Goal: Task Accomplishment & Management: Complete application form

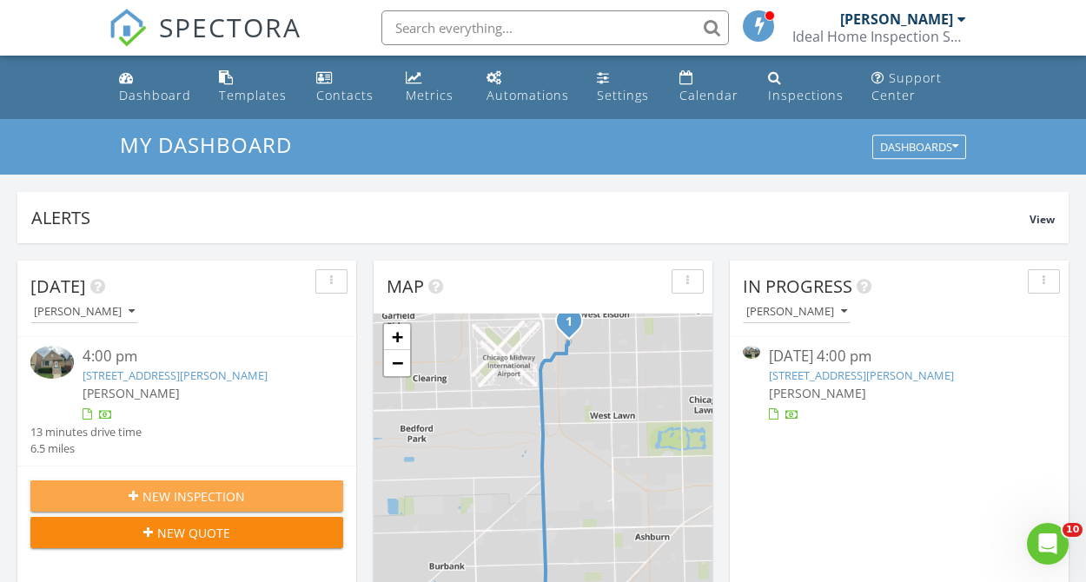
click at [174, 499] on span "New Inspection" at bounding box center [193, 496] width 102 height 18
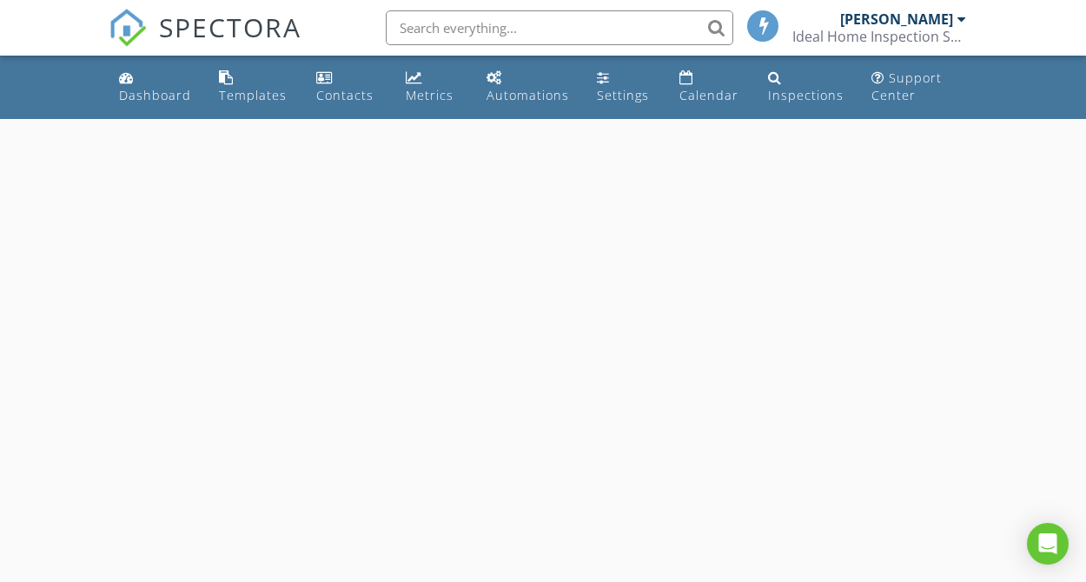
select select "7"
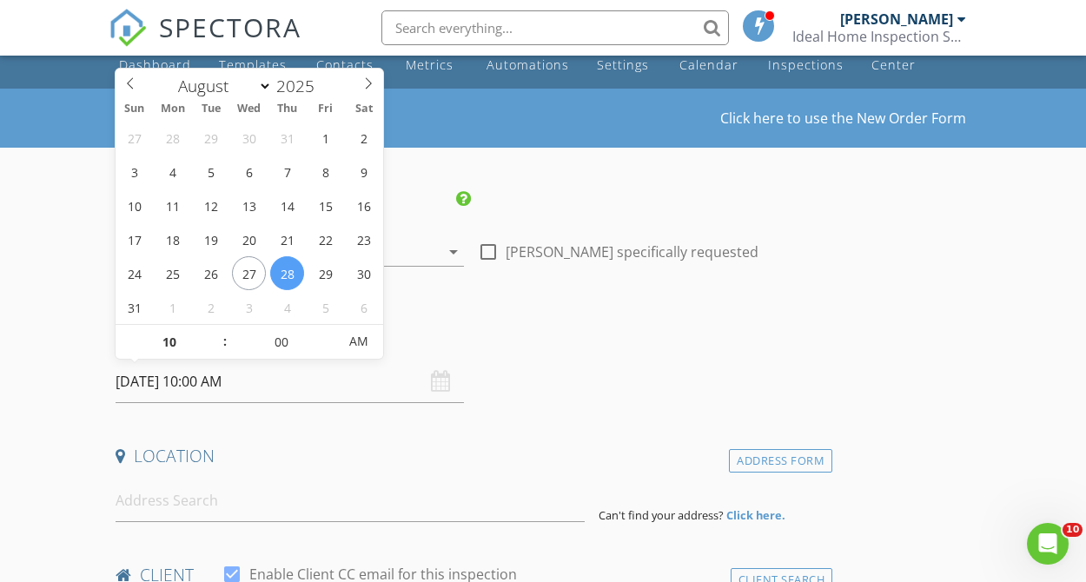
click at [167, 378] on input "08/28/2025 10:00 AM" at bounding box center [290, 381] width 348 height 43
type input "11"
type input "08/28/2025 11:00 AM"
click at [212, 330] on span at bounding box center [216, 333] width 12 height 17
type input "12"
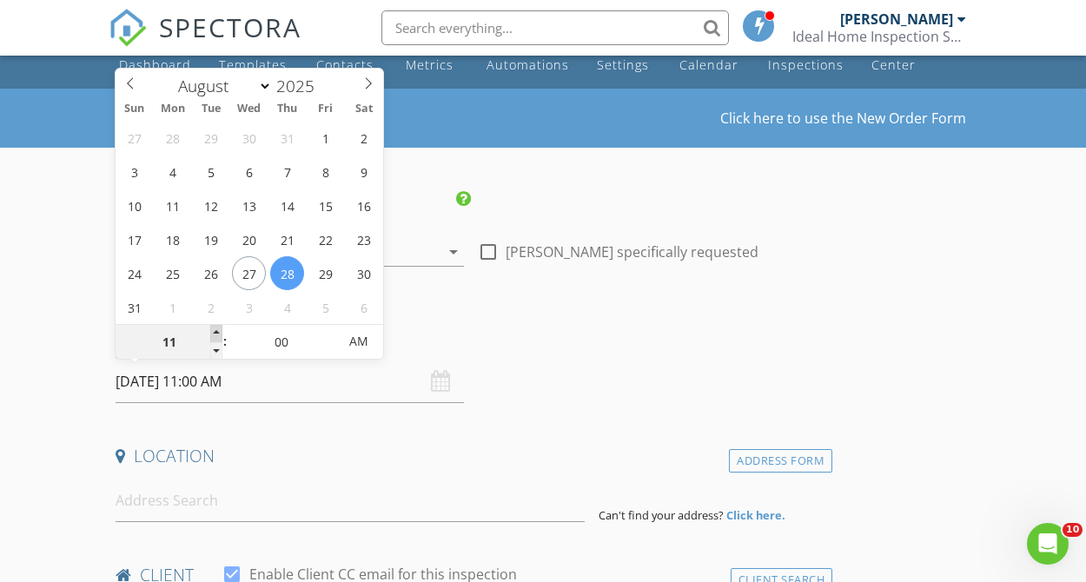
type input "08/28/2025 12:00 PM"
click at [212, 330] on span at bounding box center [216, 333] width 12 height 17
type input "01"
type input "08/28/2025 1:00 PM"
click at [212, 330] on span at bounding box center [216, 333] width 12 height 17
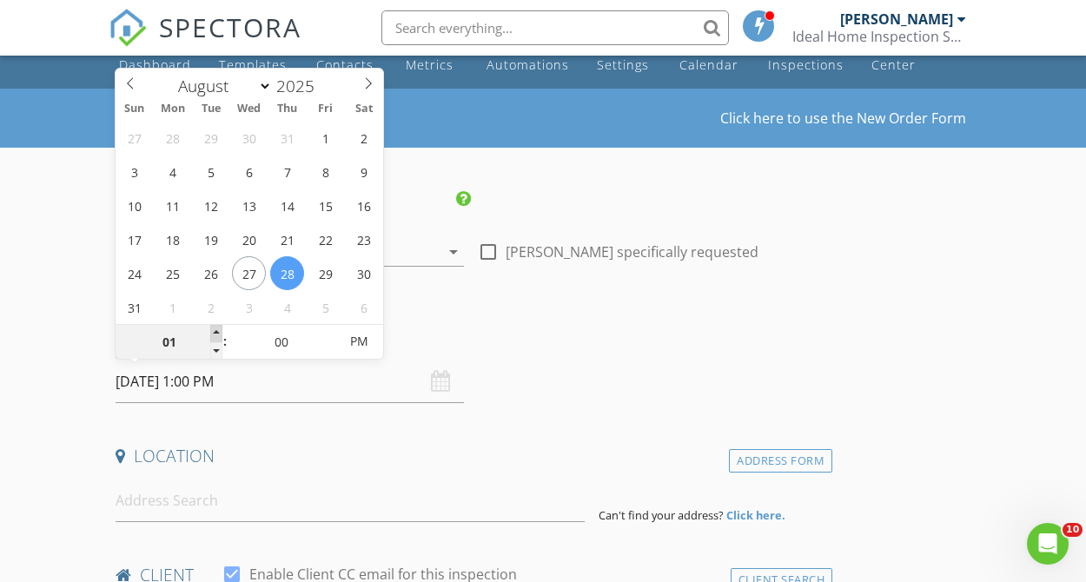
type input "02"
type input "08/28/2025 2:00 PM"
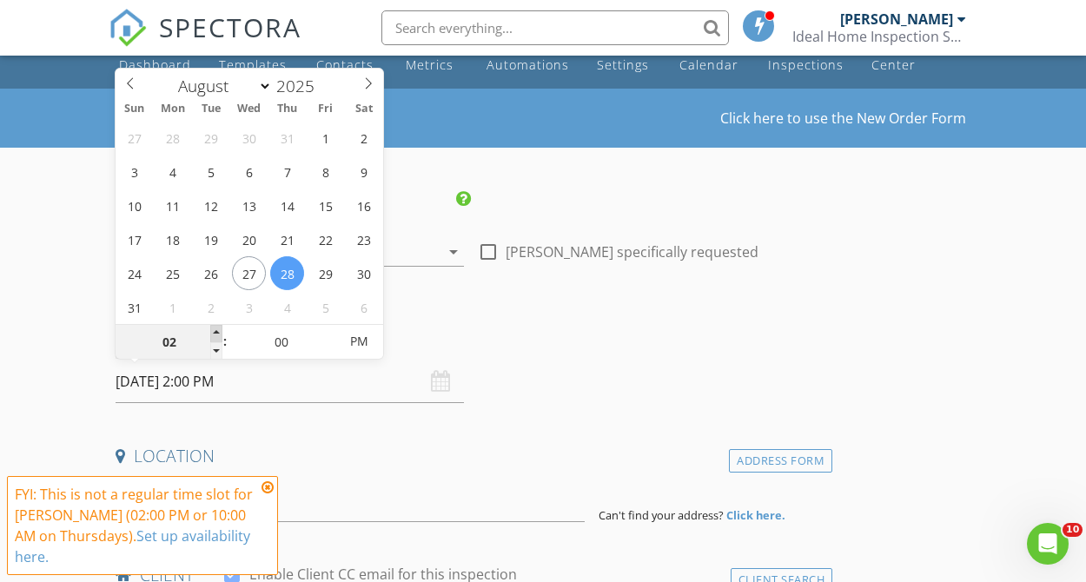
click at [212, 330] on span at bounding box center [216, 333] width 12 height 17
type input "03"
type input "08/28/2025 3:00 PM"
click at [212, 330] on span at bounding box center [216, 333] width 12 height 17
type input "05"
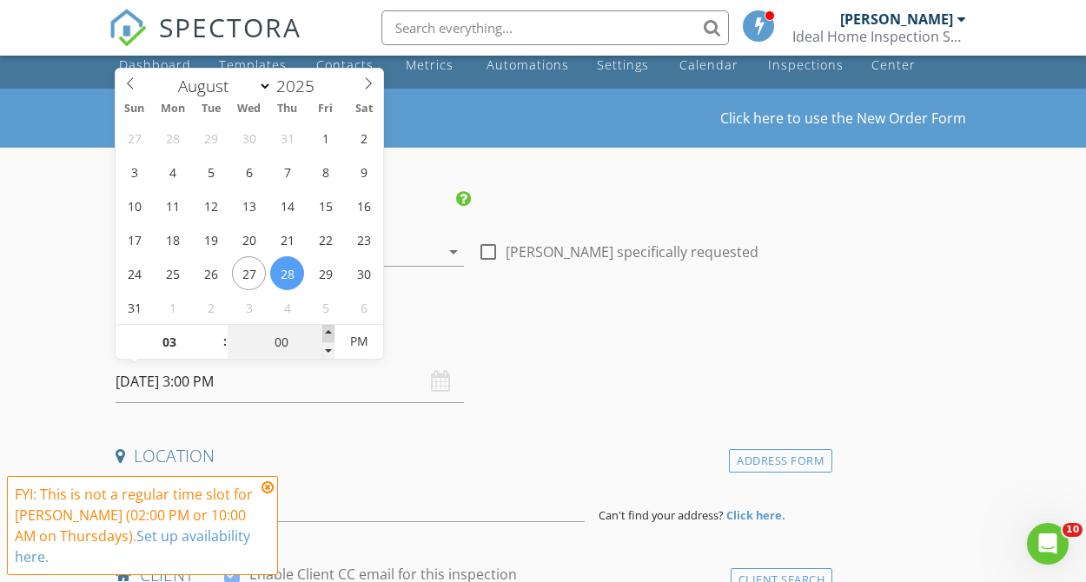
type input "08/28/2025 3:05 PM"
click at [325, 333] on span at bounding box center [328, 333] width 12 height 17
type input "10"
type input "08/28/2025 3:10 PM"
click at [325, 333] on span at bounding box center [328, 333] width 12 height 17
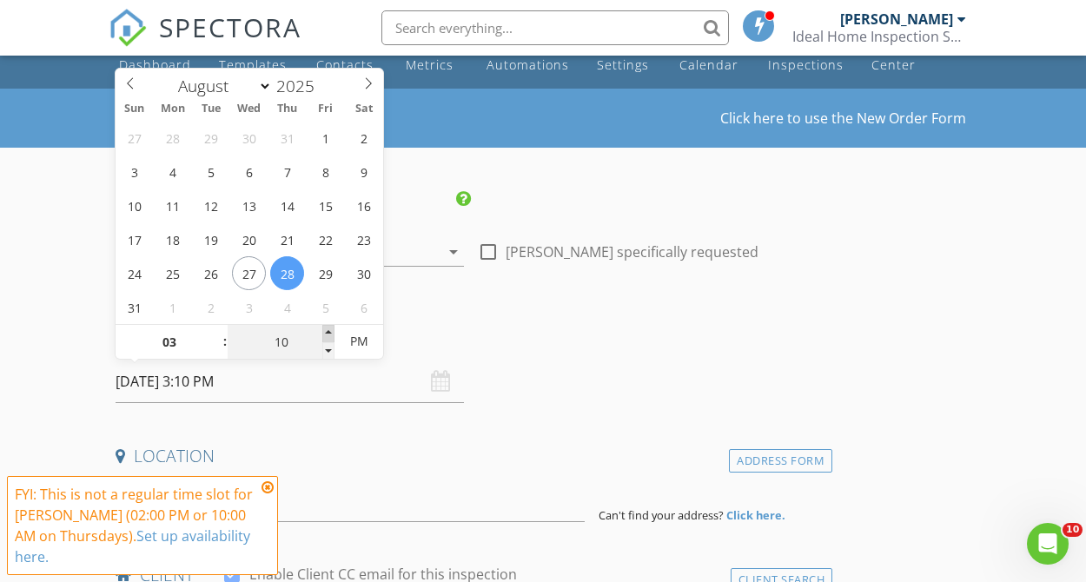
type input "15"
type input "08/28/2025 3:15 PM"
click at [325, 333] on span at bounding box center [328, 333] width 12 height 17
type input "20"
type input "08/28/2025 3:20 PM"
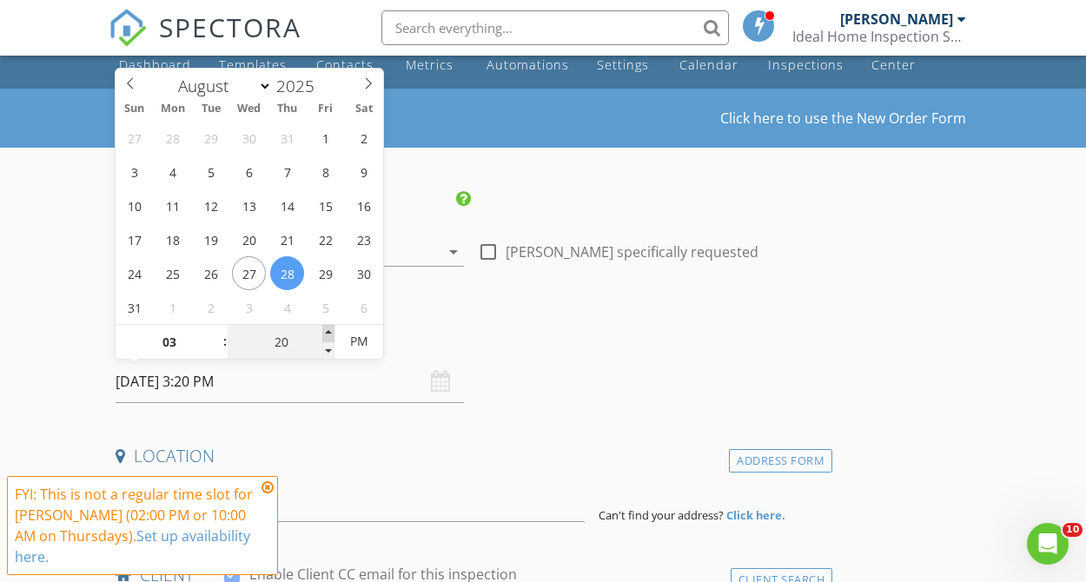
click at [325, 333] on span at bounding box center [328, 333] width 12 height 17
type input "25"
type input "08/28/2025 3:25 PM"
click at [325, 333] on span at bounding box center [328, 333] width 12 height 17
type input "30"
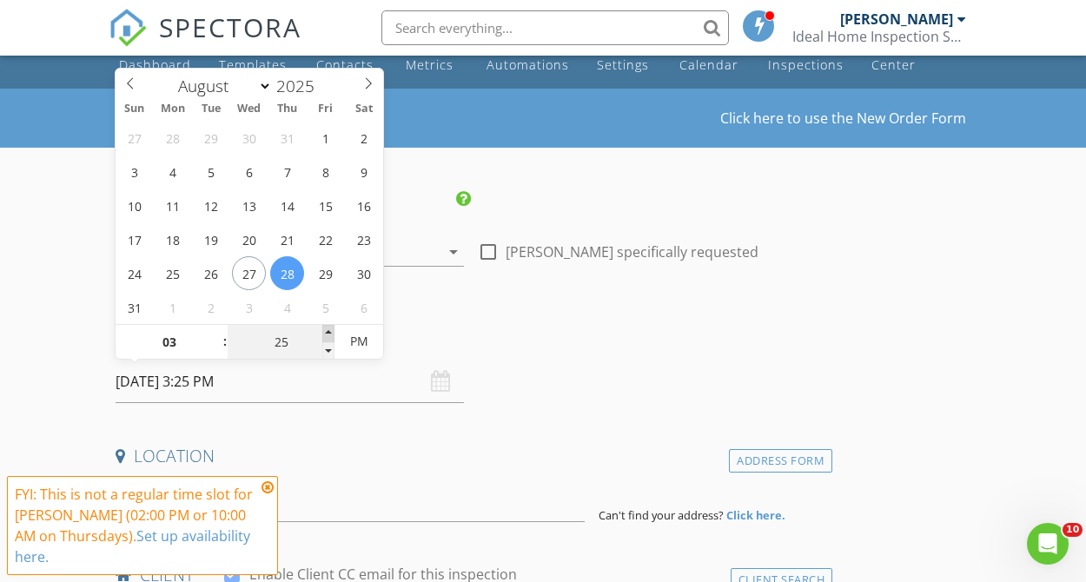
type input "08/28/2025 3:30 PM"
click at [325, 333] on span at bounding box center [328, 333] width 12 height 17
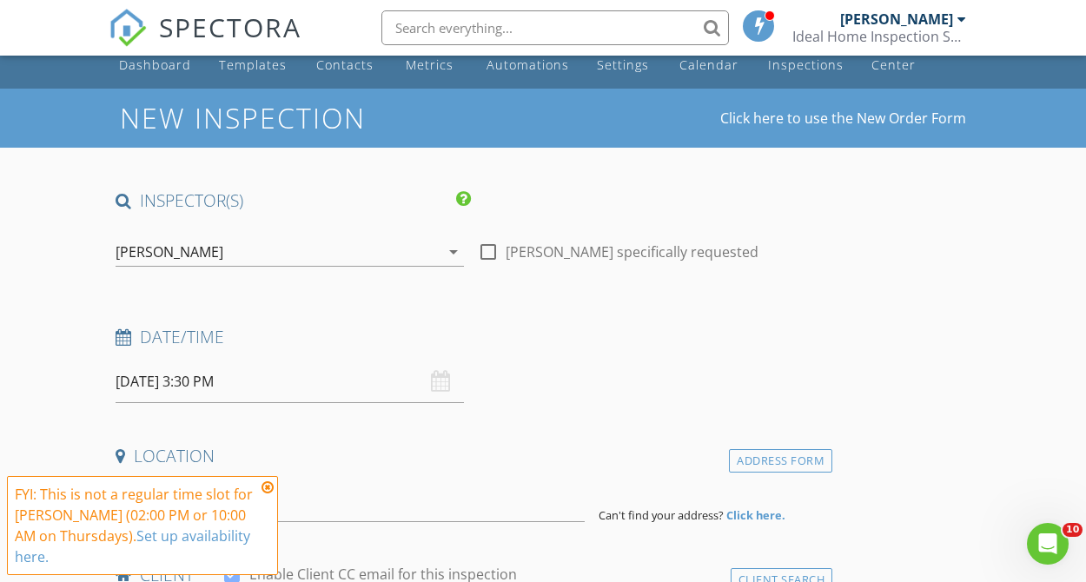
click at [267, 486] on icon at bounding box center [267, 487] width 12 height 14
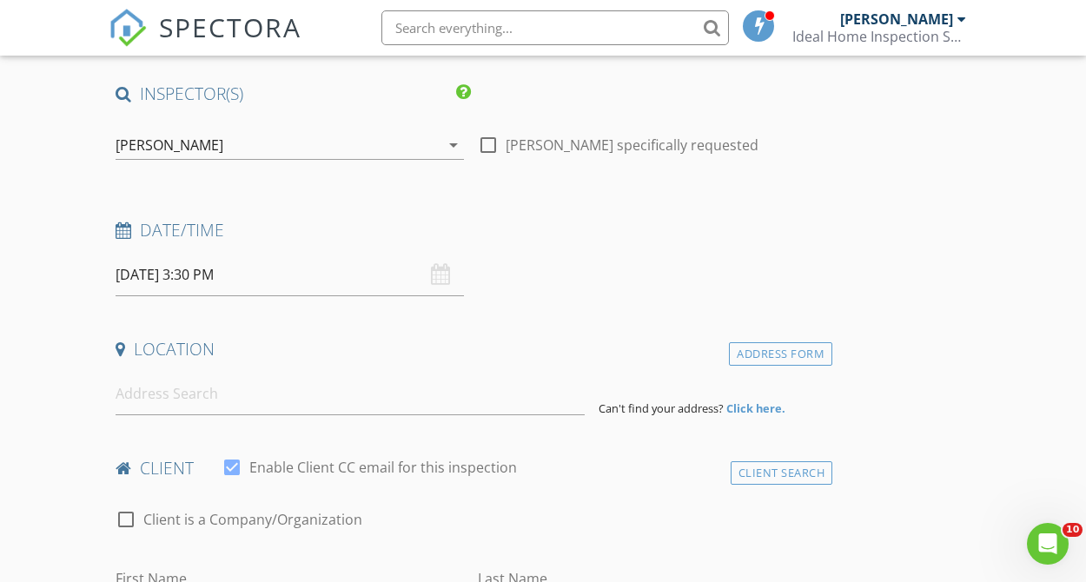
scroll to position [149, 0]
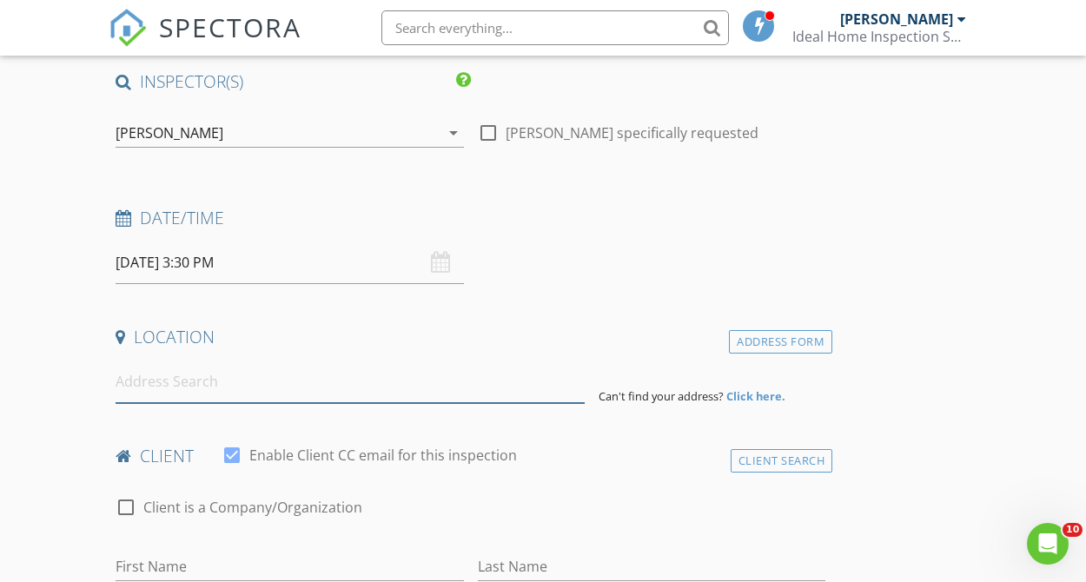
click at [197, 389] on input at bounding box center [350, 381] width 469 height 43
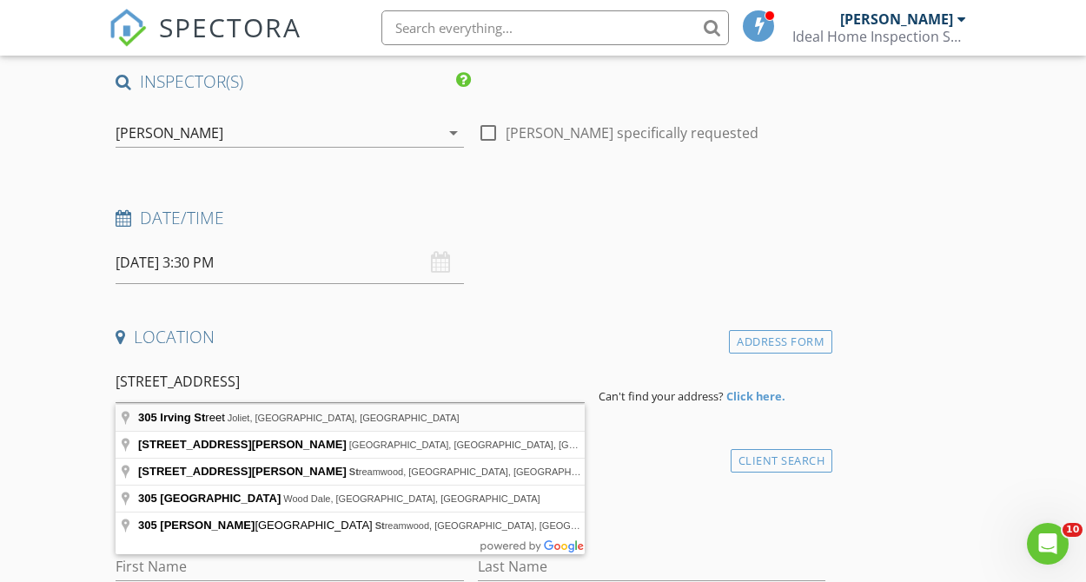
type input "305 Irving Street, Joliet, IL, USA"
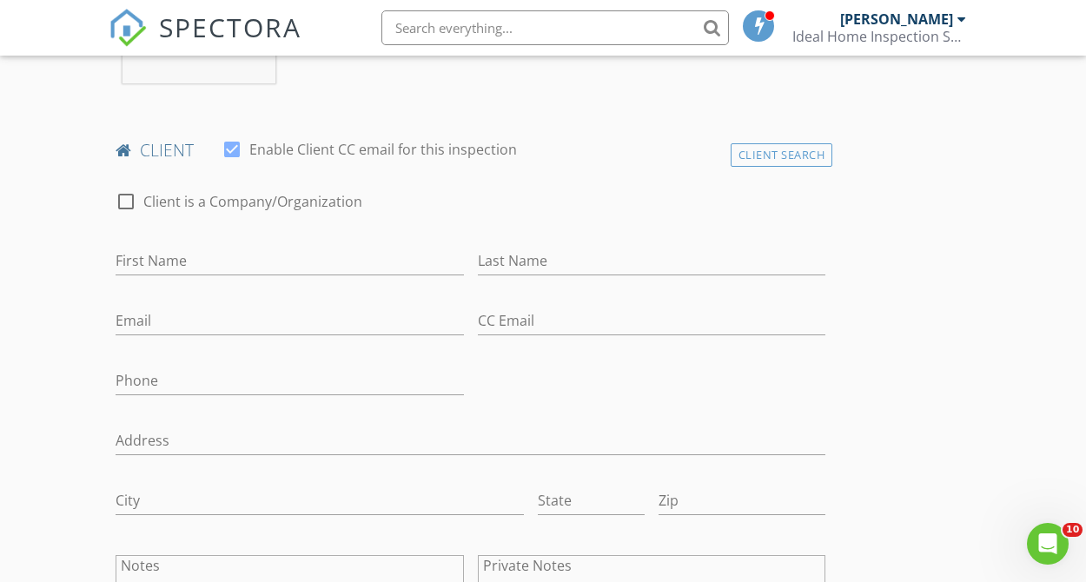
scroll to position [858, 0]
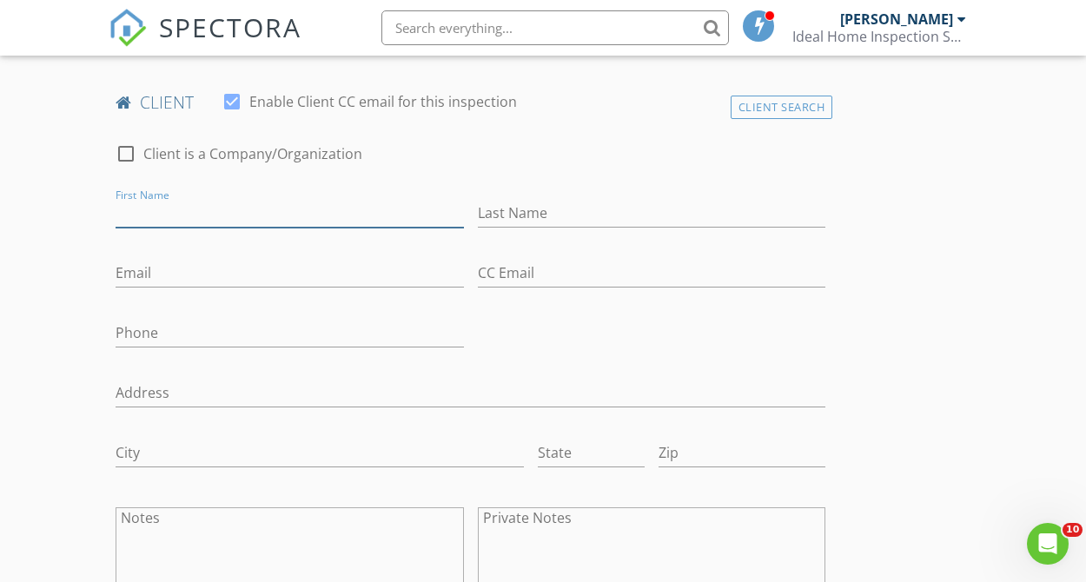
click at [215, 227] on input "First Name" at bounding box center [290, 213] width 348 height 29
type input "Alberto"
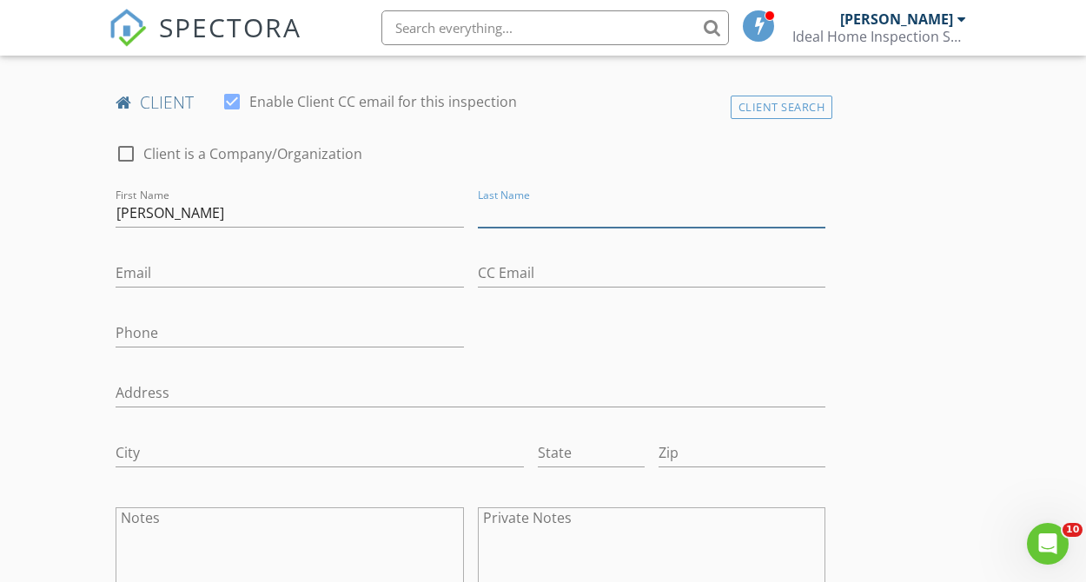
click at [498, 205] on input "Last Name" at bounding box center [652, 213] width 348 height 29
type input "Barraza"
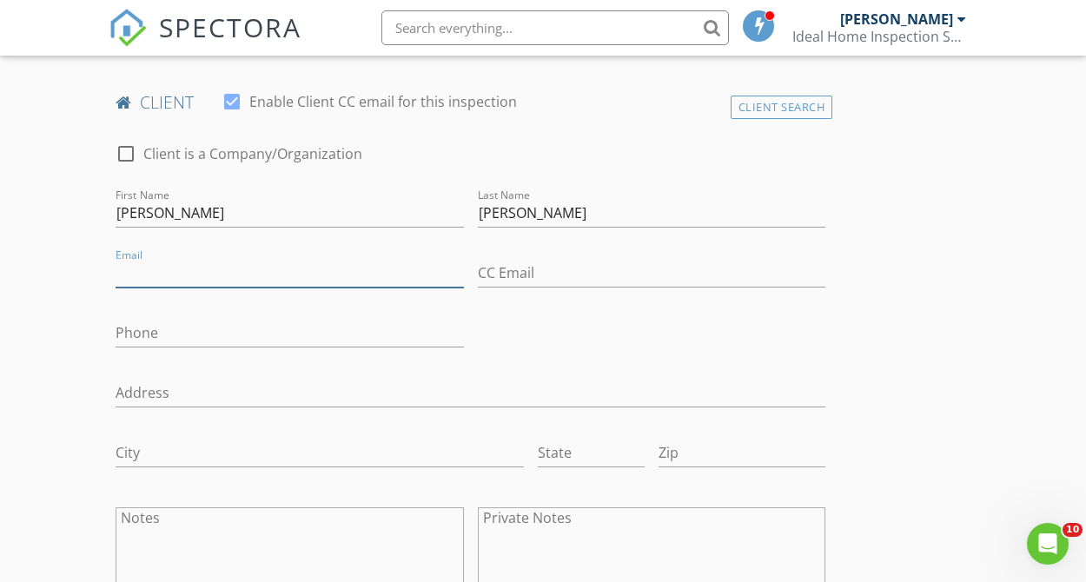
click at [242, 272] on input "Email" at bounding box center [290, 273] width 348 height 29
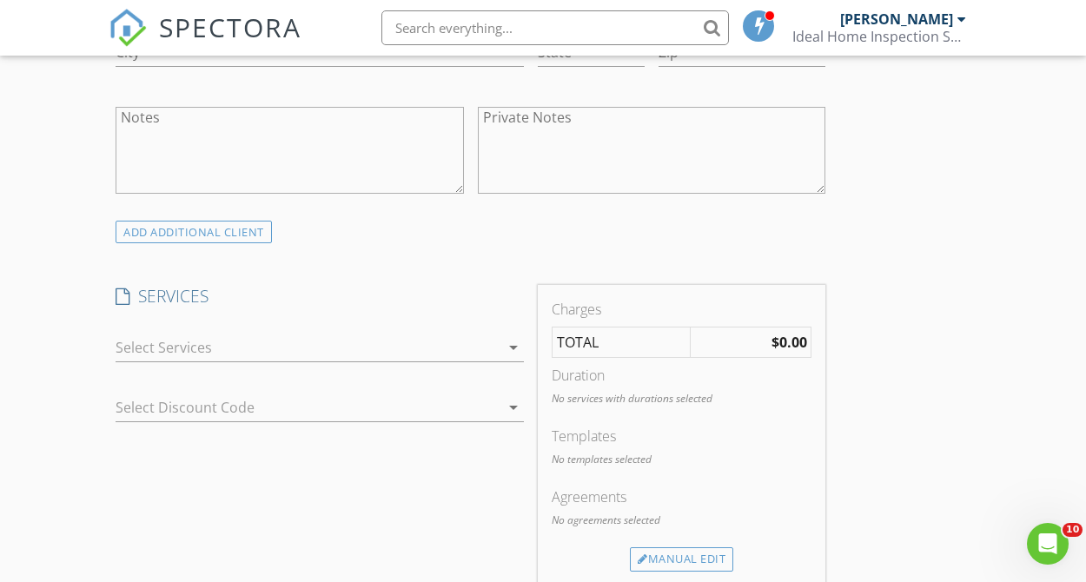
scroll to position [1264, 0]
type input "albertoluisbarraza29@gmail.com"
click at [512, 339] on icon "arrow_drop_down" at bounding box center [513, 342] width 21 height 21
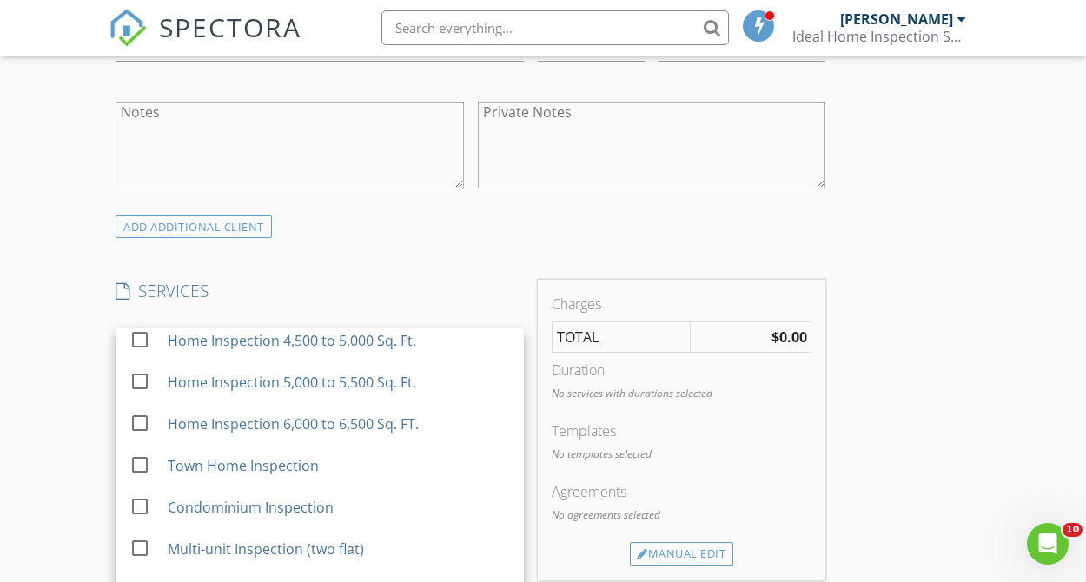
scroll to position [286, 0]
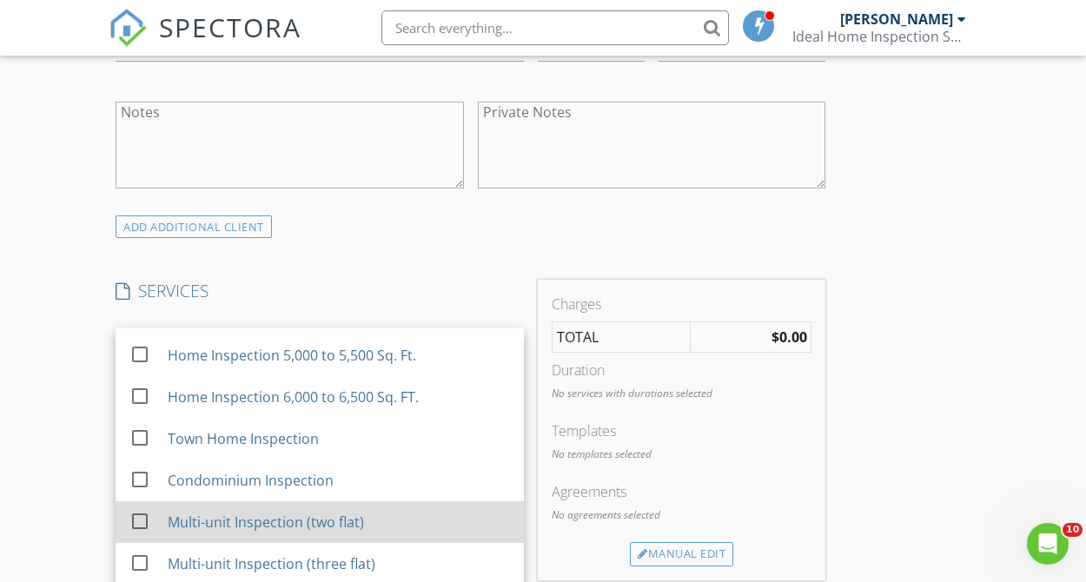
click at [402, 526] on div "Multi-unit Inspection (two flat)" at bounding box center [339, 522] width 342 height 35
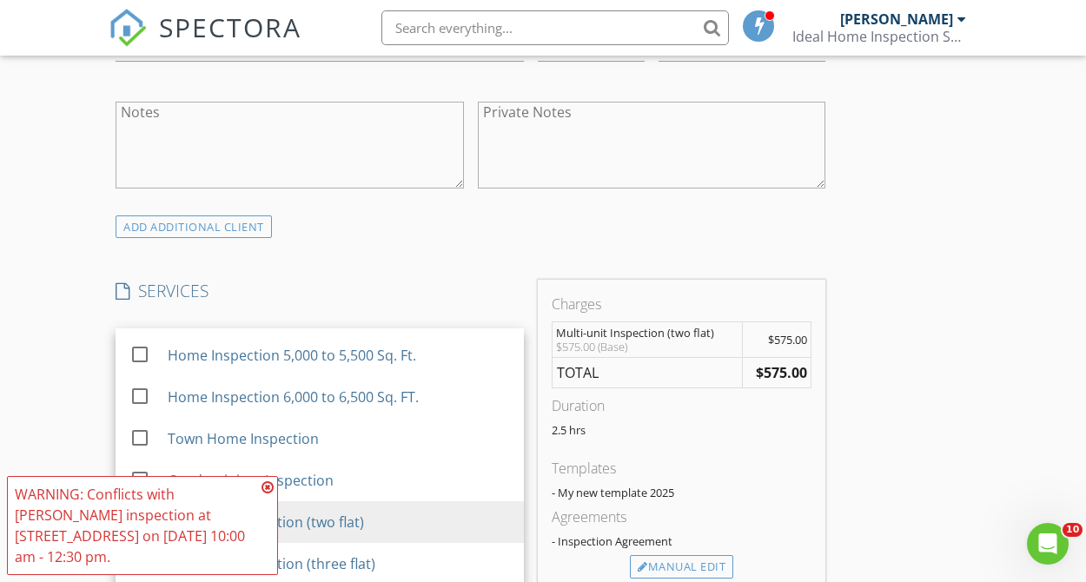
click at [851, 395] on div "INSPECTOR(S) check_box Oscar Gomez PRIMARY Oscar Gomez arrow_drop_down check_bo…" at bounding box center [543, 438] width 869 height 2964
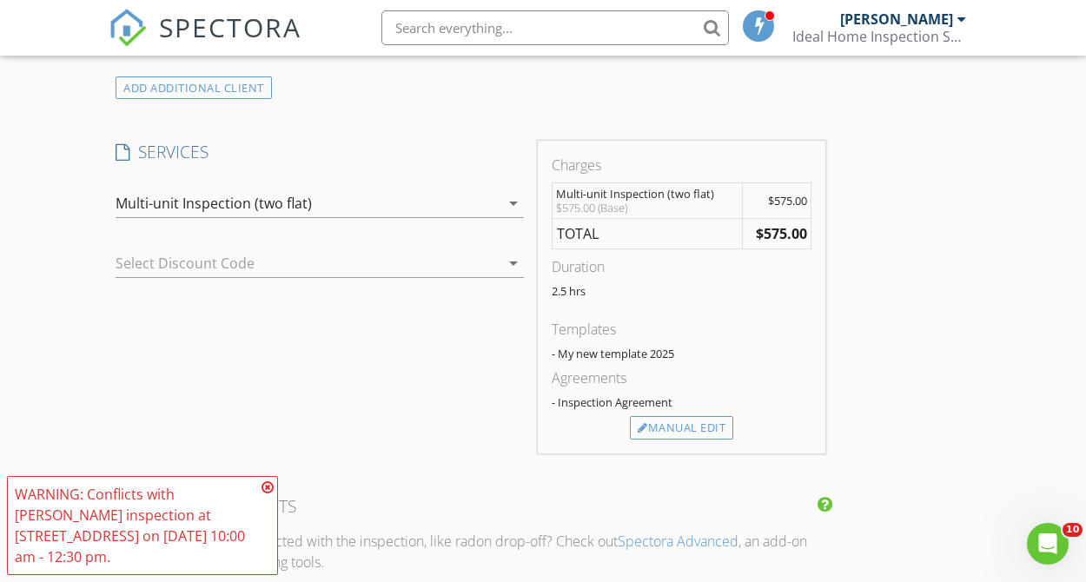
scroll to position [1471, 0]
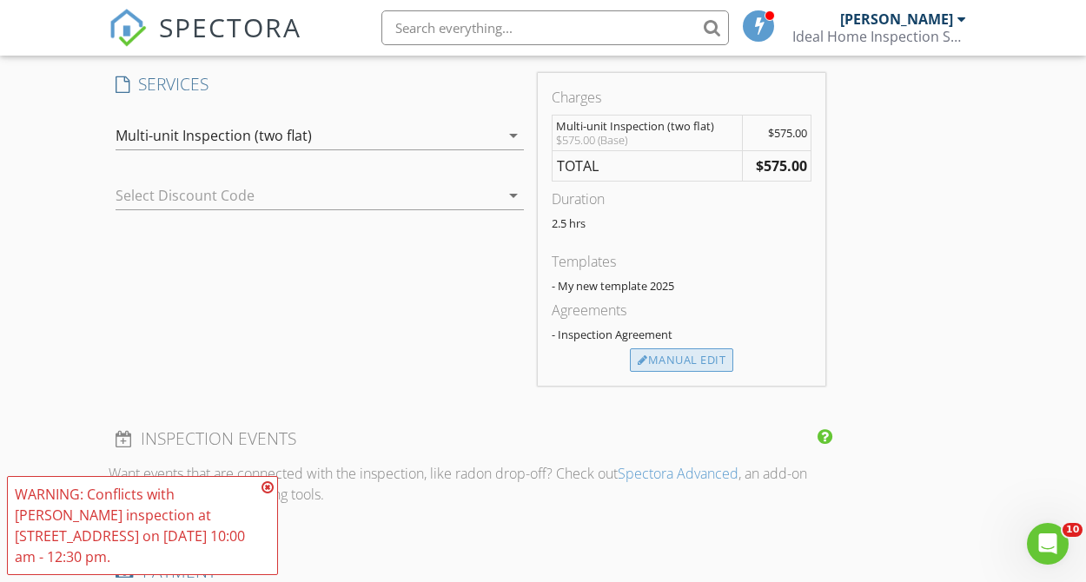
click at [710, 370] on div "Manual Edit" at bounding box center [681, 360] width 103 height 24
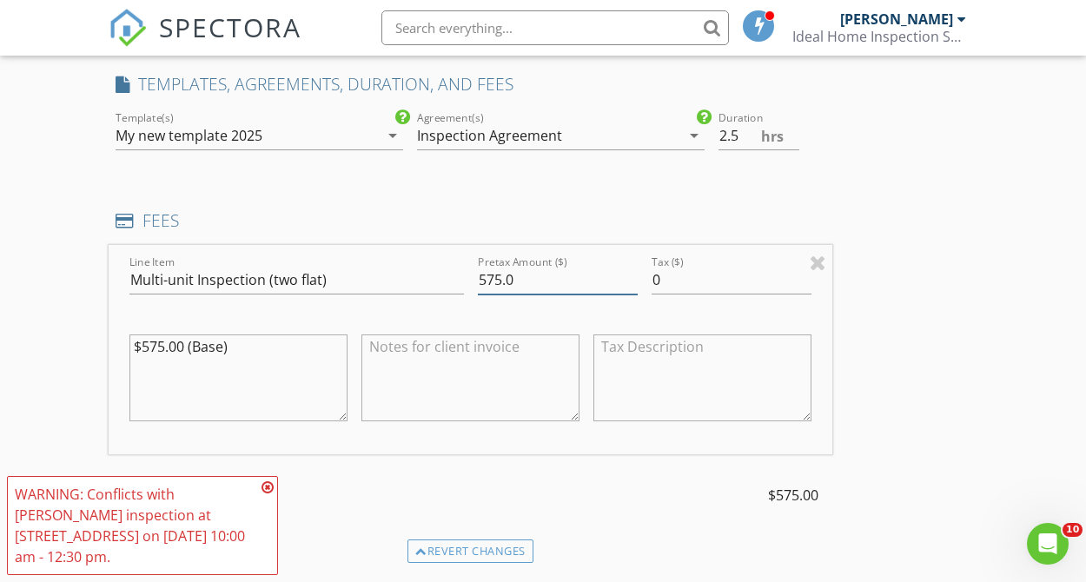
click at [494, 284] on input "575.0" at bounding box center [558, 280] width 160 height 29
type input "550.0"
click at [952, 261] on div "INSPECTOR(S) check_box Oscar Gomez PRIMARY Oscar Gomez arrow_drop_down check_bo…" at bounding box center [543, 319] width 869 height 3141
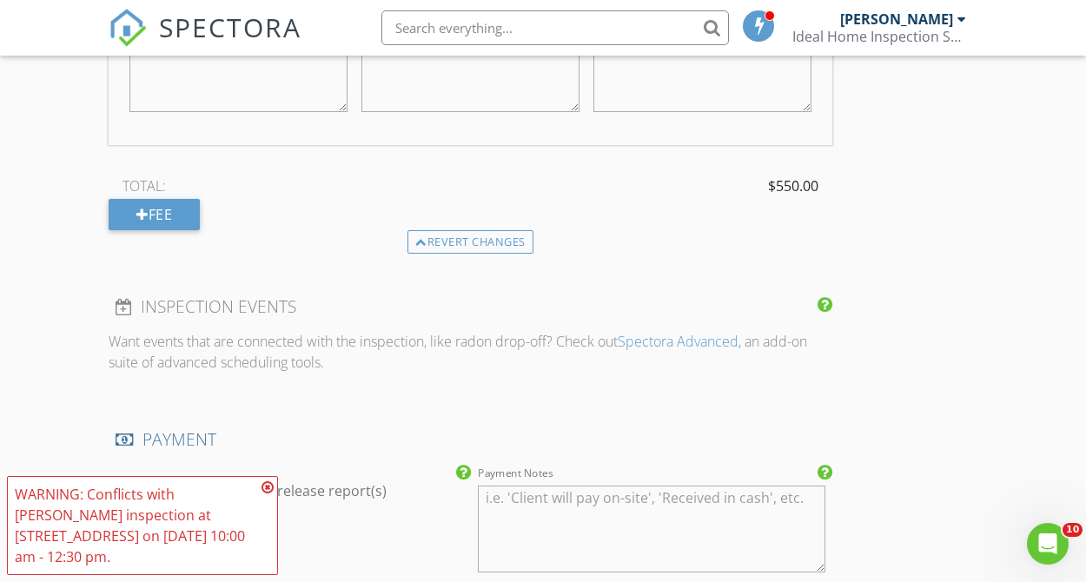
scroll to position [1793, 0]
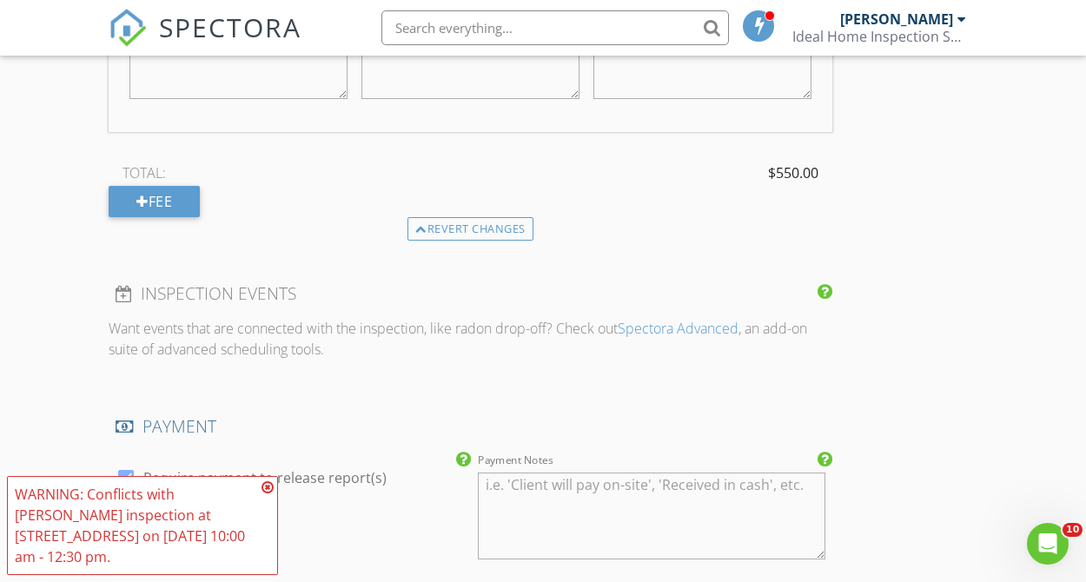
click at [266, 489] on icon at bounding box center [267, 487] width 12 height 14
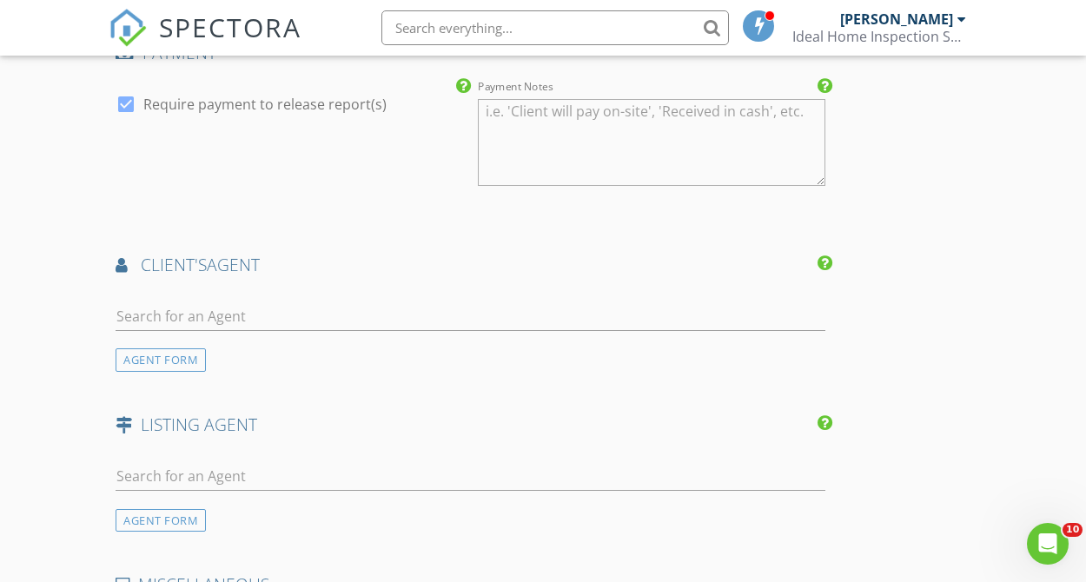
scroll to position [2188, 0]
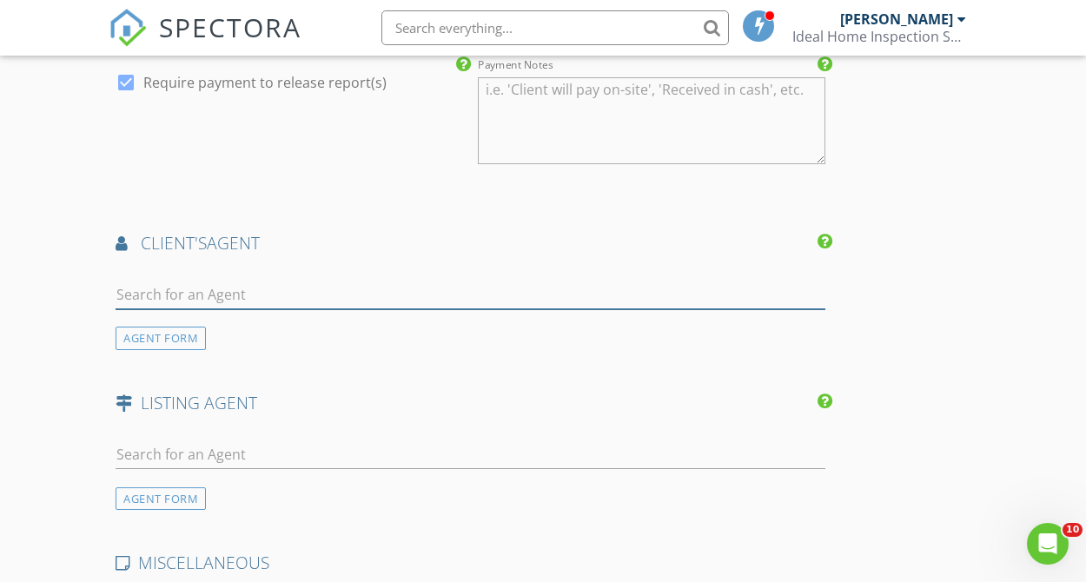
click at [253, 300] on input "text" at bounding box center [471, 295] width 710 height 29
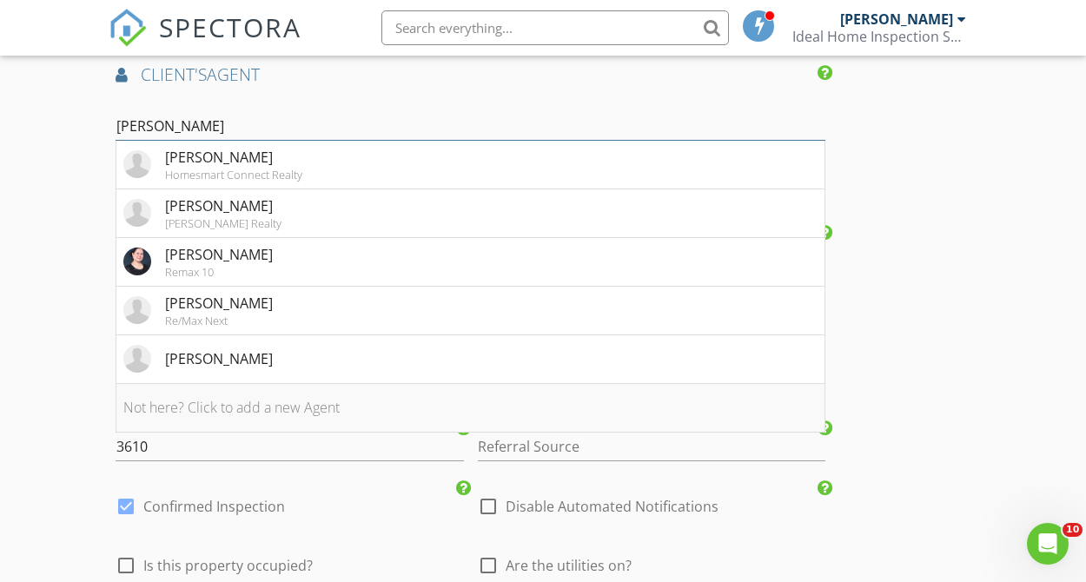
scroll to position [2363, 0]
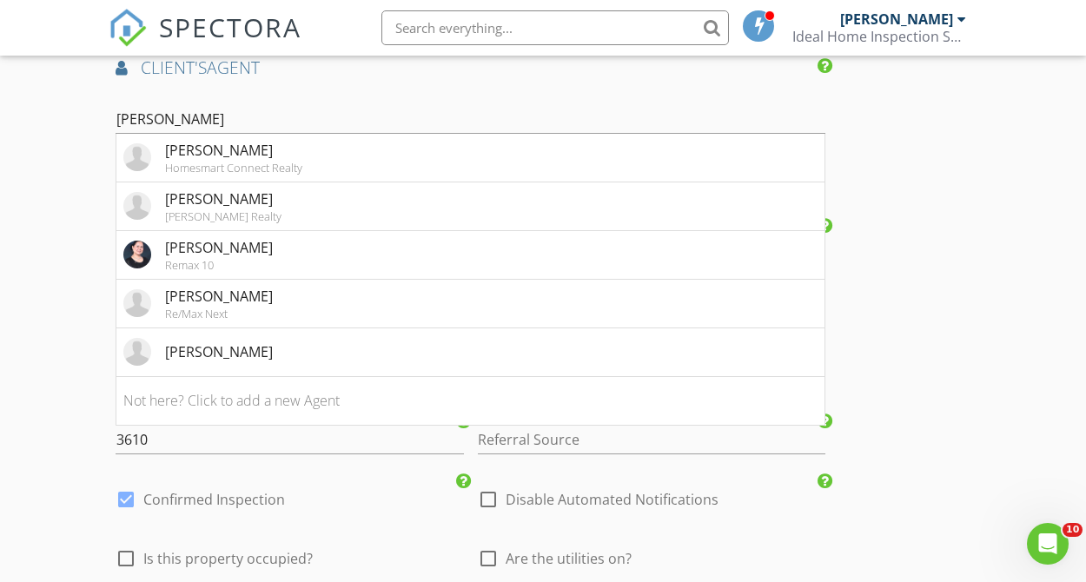
click at [249, 110] on input "Juan" at bounding box center [471, 119] width 710 height 29
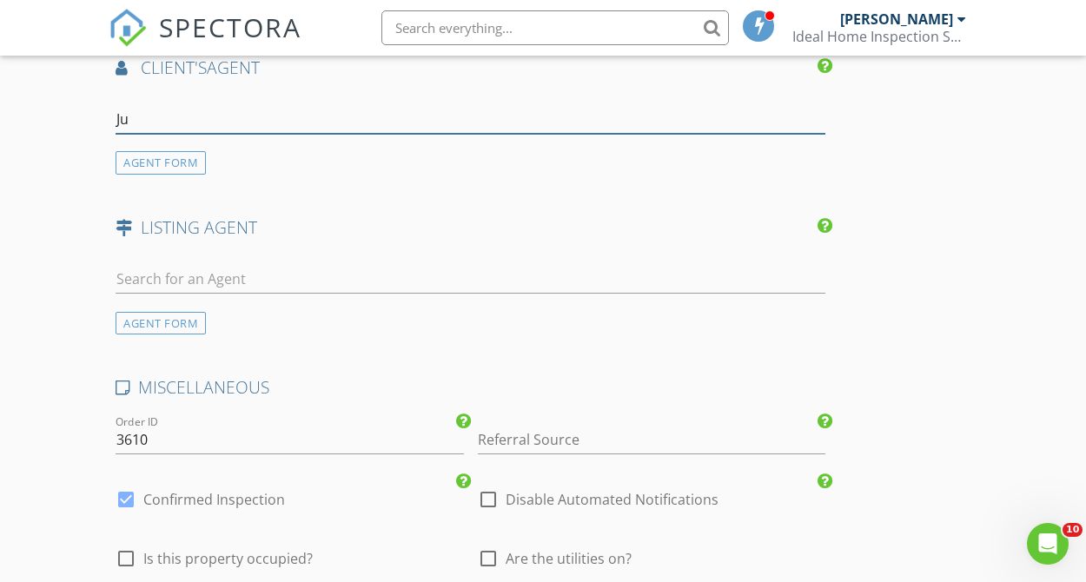
type input "J"
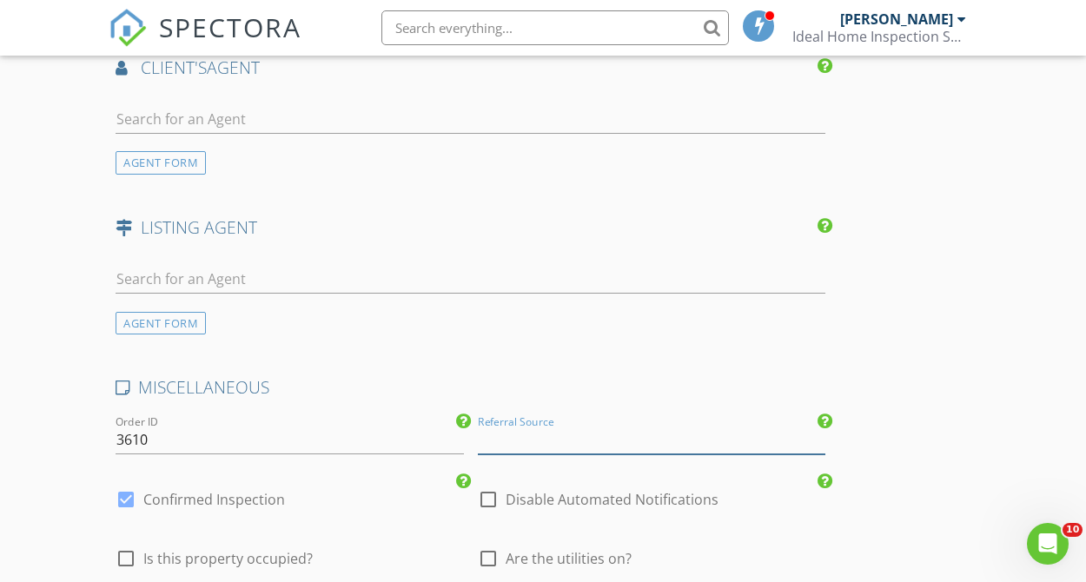
click at [533, 448] on input "Referral Source" at bounding box center [652, 440] width 348 height 29
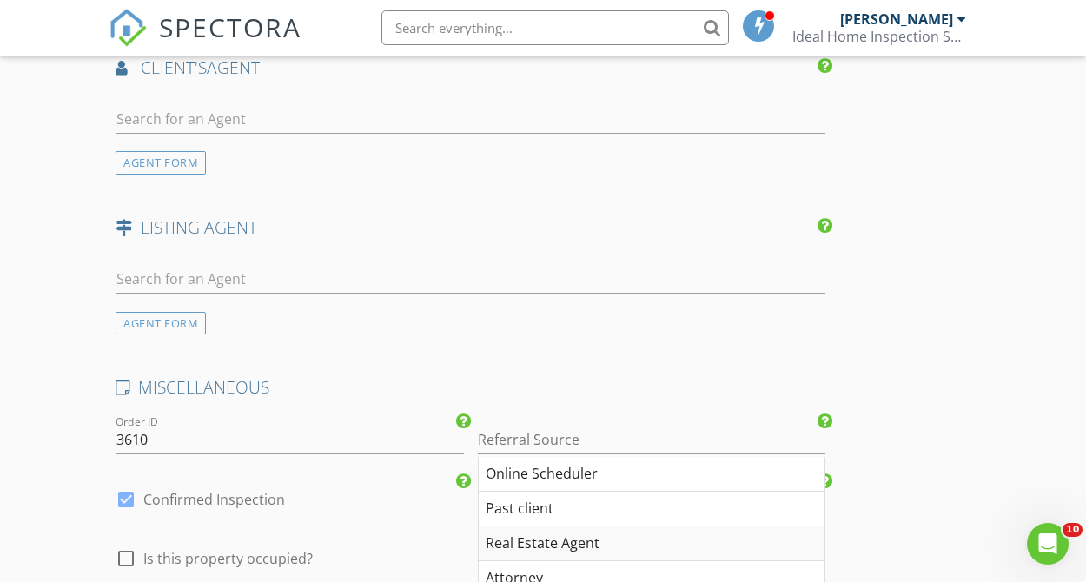
click at [570, 547] on div "Real Estate Agent" at bounding box center [652, 543] width 347 height 35
type input "Real Estate Agent"
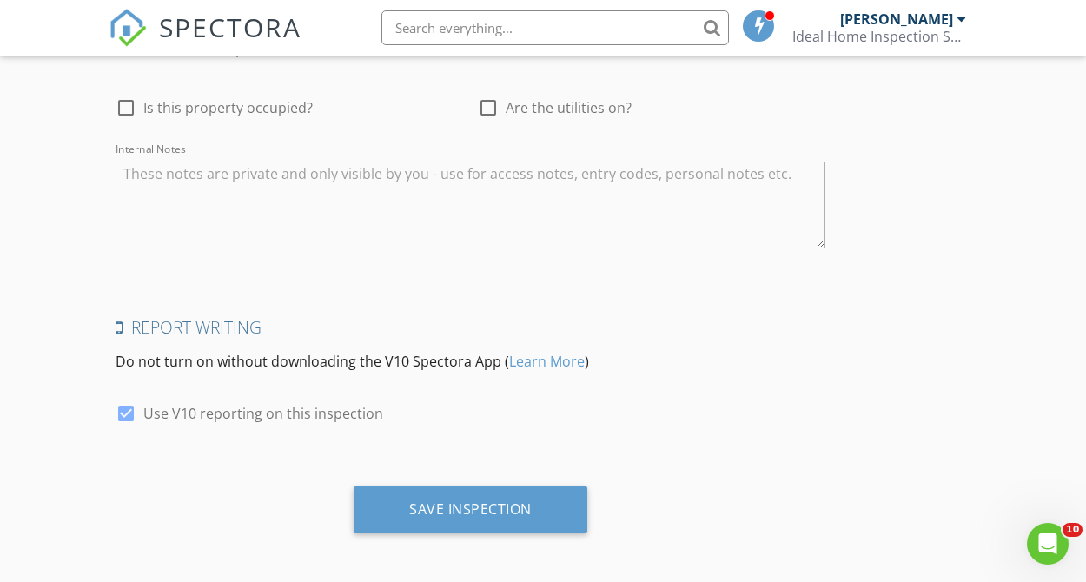
scroll to position [2820, 0]
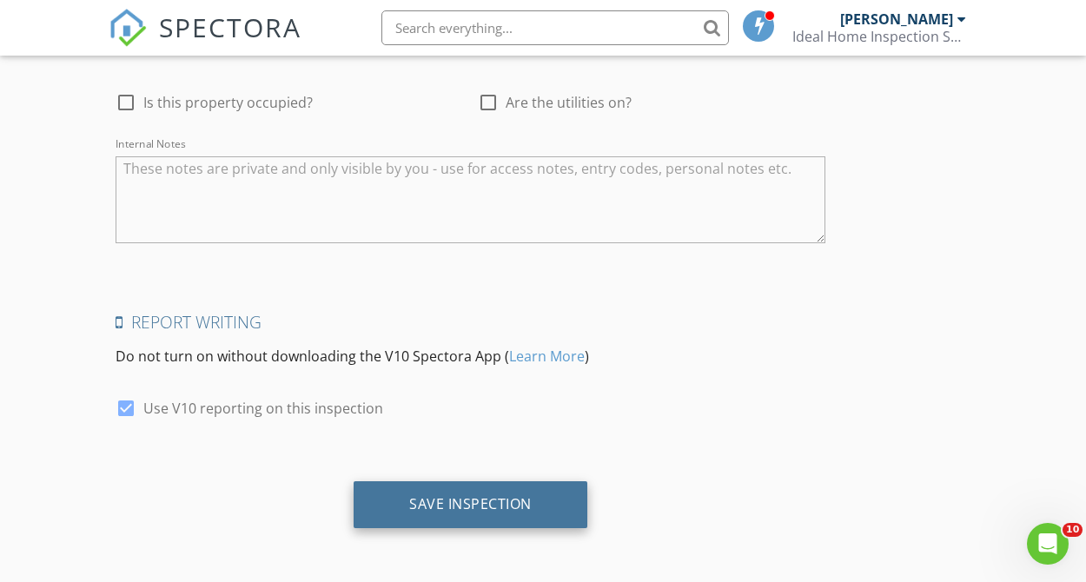
click at [497, 516] on div "Save Inspection" at bounding box center [471, 504] width 234 height 47
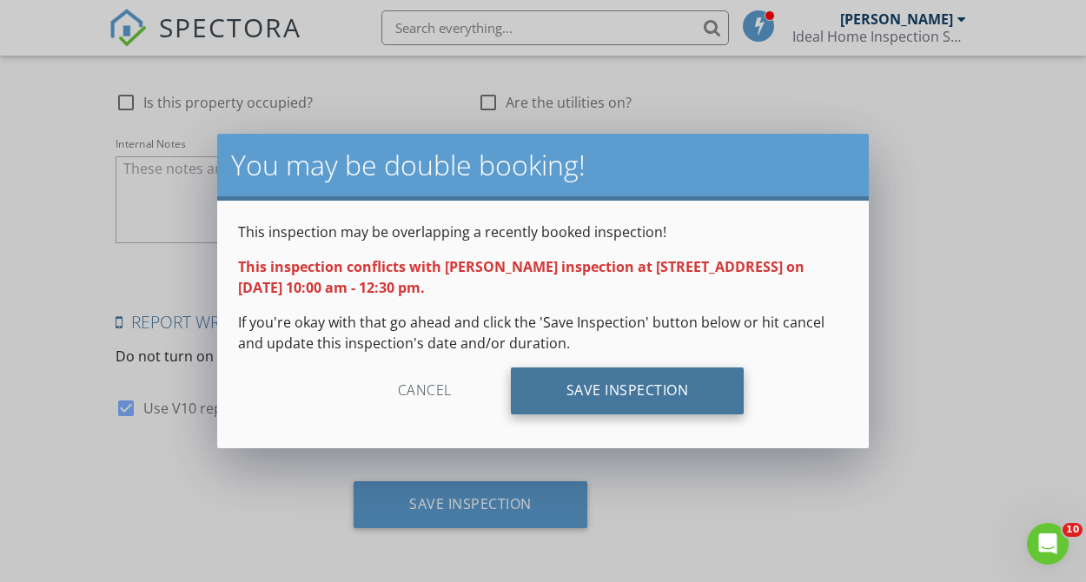
click at [678, 406] on div "Save Inspection" at bounding box center [628, 390] width 234 height 47
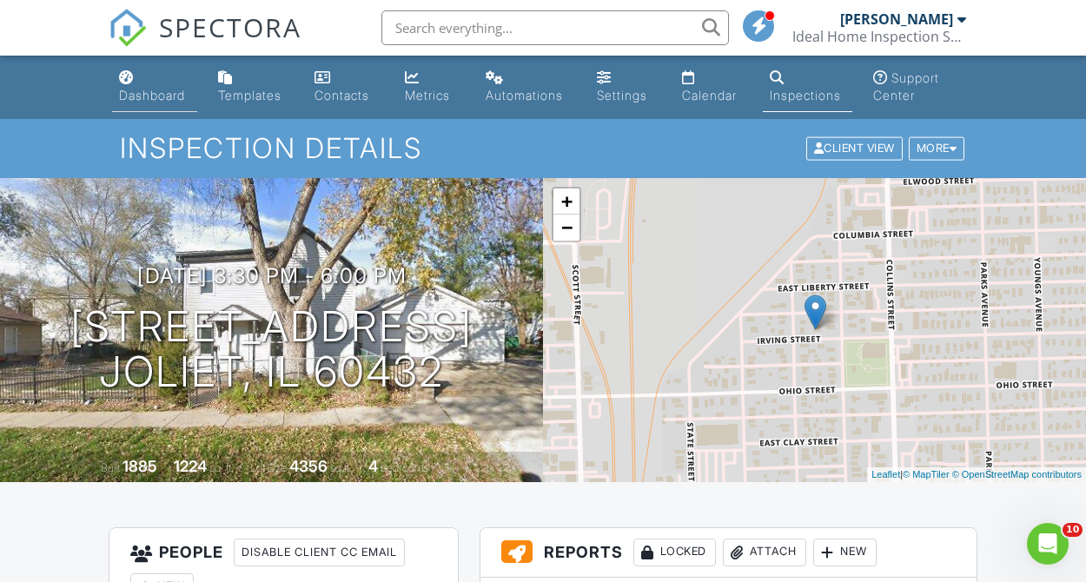
click at [168, 97] on div "Dashboard" at bounding box center [152, 95] width 66 height 15
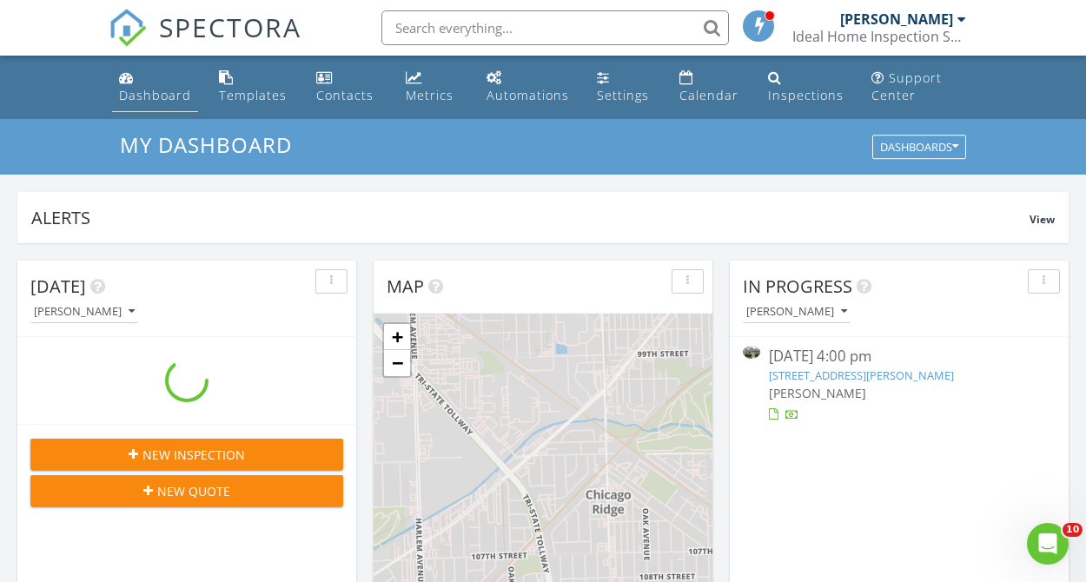
scroll to position [1582, 1087]
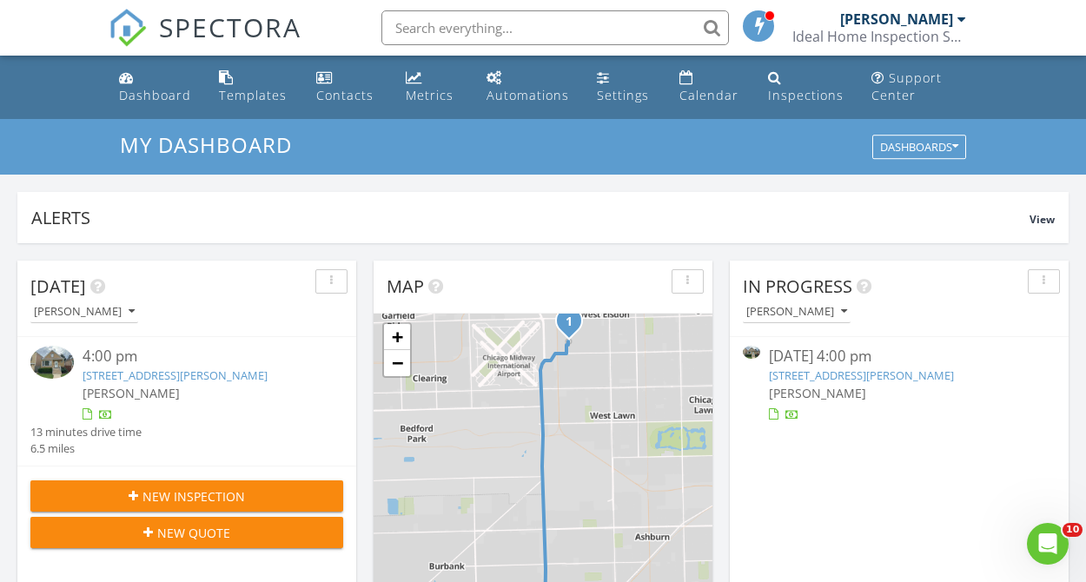
click at [781, 387] on span "[PERSON_NAME]" at bounding box center [817, 393] width 97 height 17
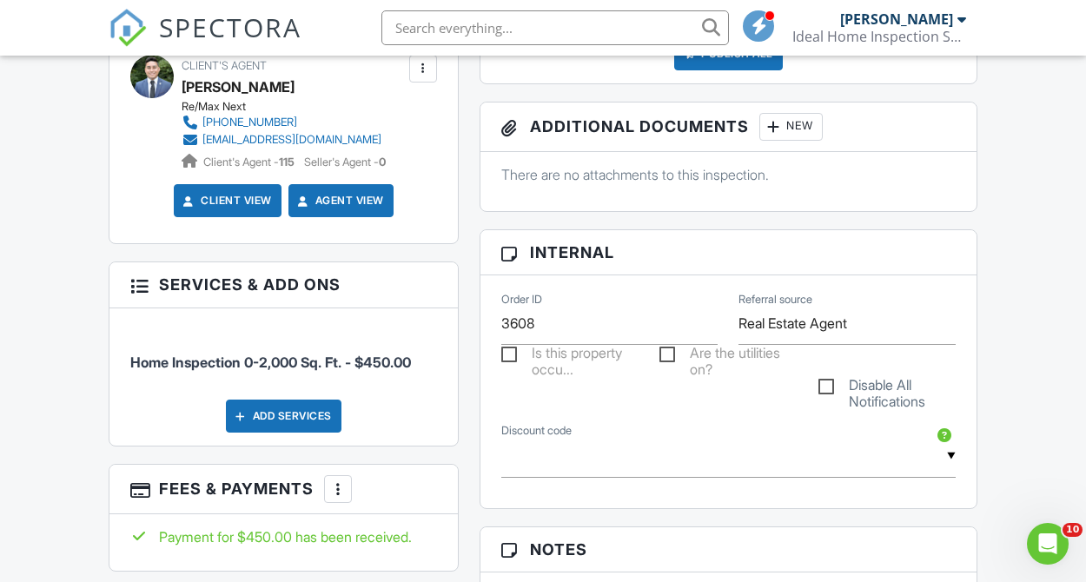
click at [667, 360] on label "Are the utilities on?" at bounding box center [727, 356] width 137 height 22
click at [667, 360] on input "Are the utilities on?" at bounding box center [664, 357] width 11 height 11
checkbox input "true"
click at [511, 355] on label "Is this property occu..." at bounding box center [569, 356] width 137 height 22
click at [511, 355] on input "Is this property occu..." at bounding box center [506, 357] width 11 height 11
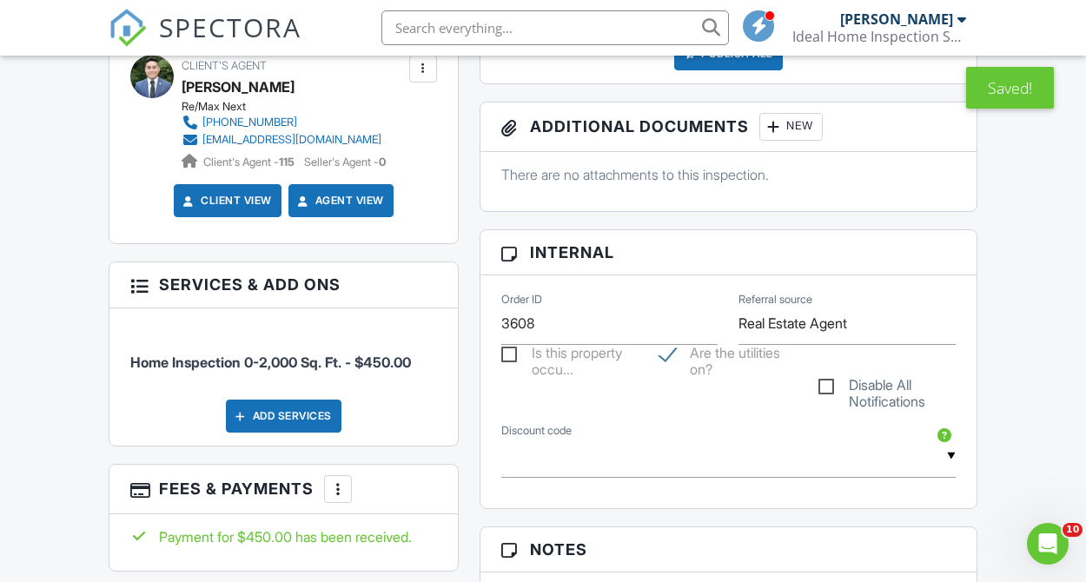
checkbox input "true"
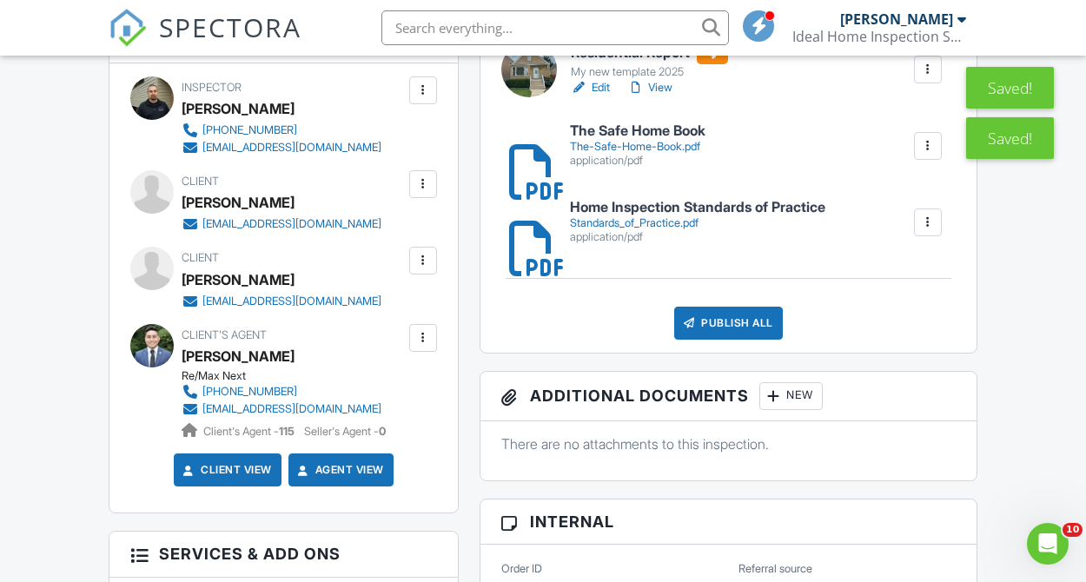
scroll to position [529, 0]
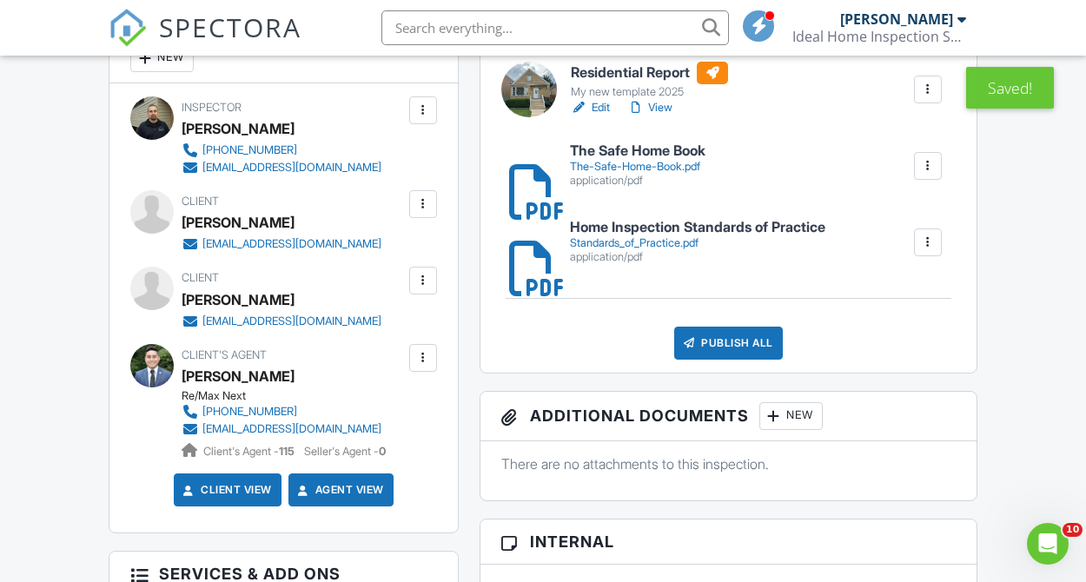
click at [601, 110] on link "Edit" at bounding box center [590, 107] width 39 height 17
